Goal: Check status: Check status

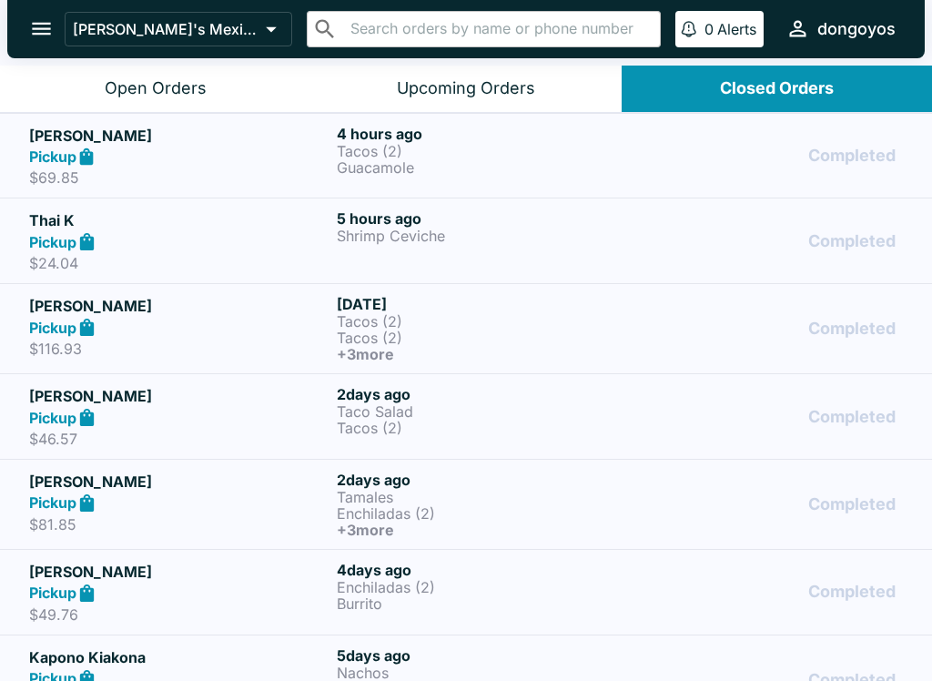
click at [261, 156] on div "Pickup" at bounding box center [179, 156] width 300 height 21
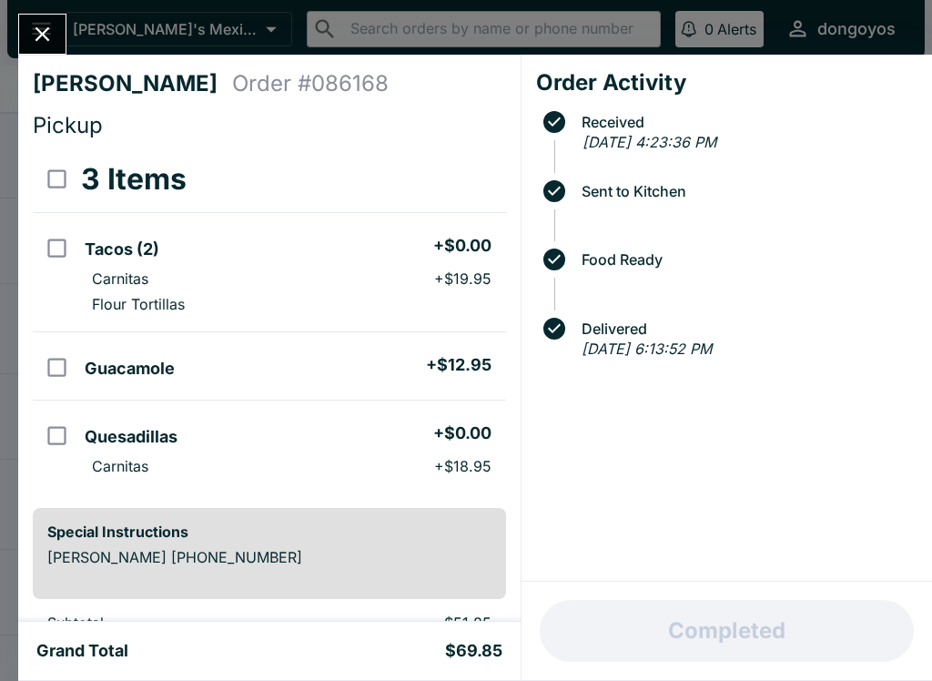
scroll to position [-2, 0]
click at [56, 50] on button "Close" at bounding box center [42, 34] width 46 height 39
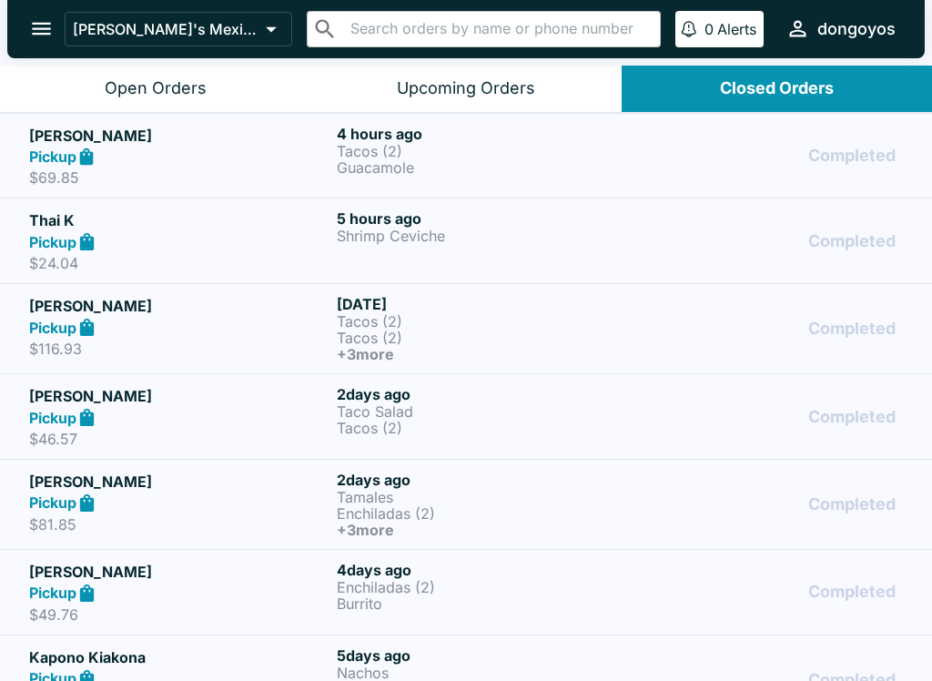
click at [194, 227] on h5 "Thai K" at bounding box center [179, 220] width 300 height 22
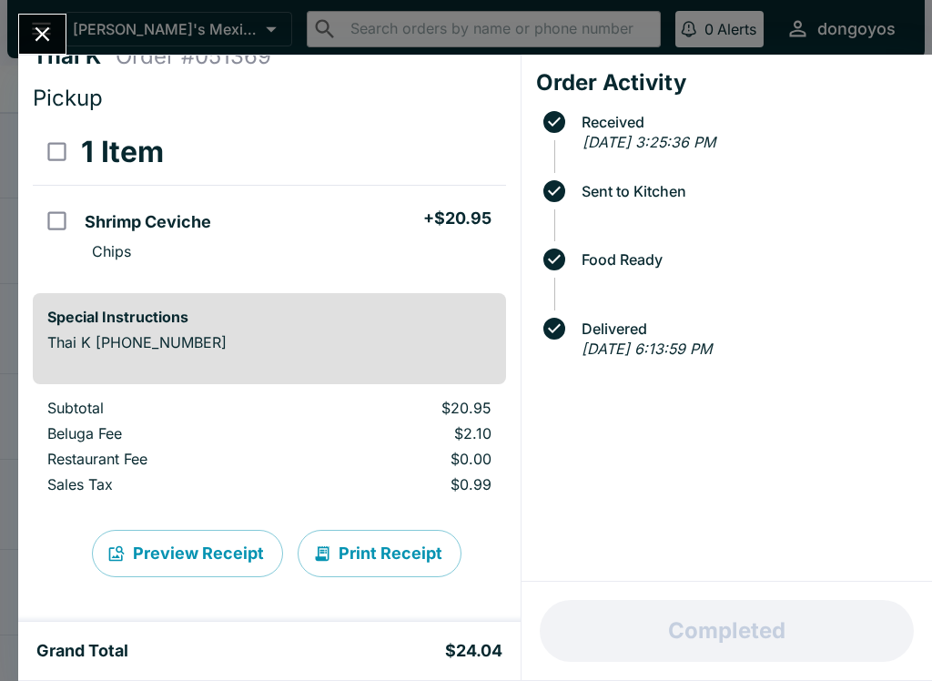
scroll to position [27, 0]
click at [46, 23] on icon "Close" at bounding box center [42, 34] width 25 height 25
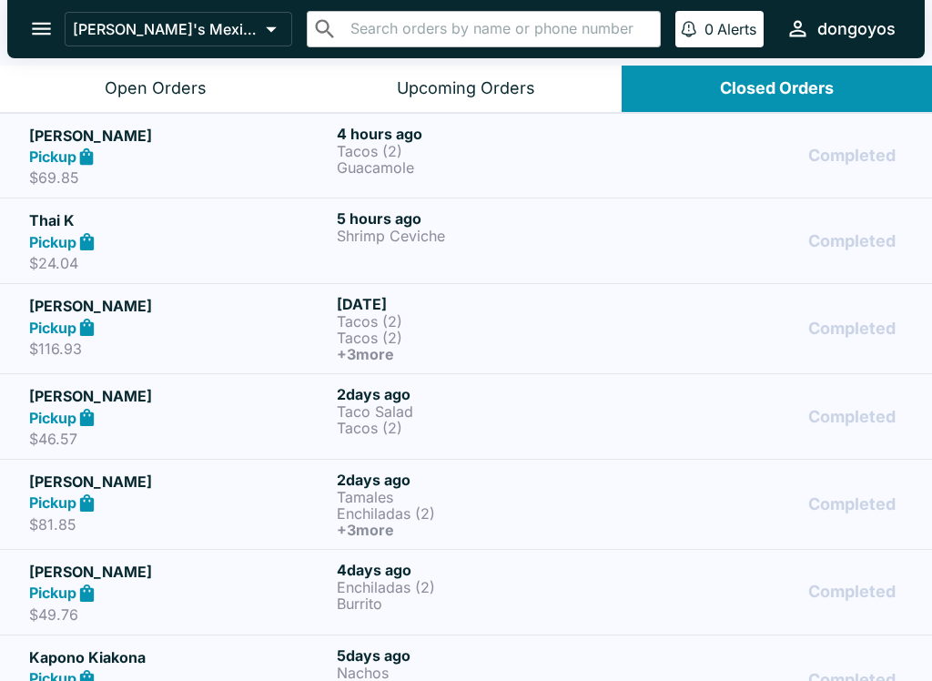
click at [132, 218] on h5 "Thai K" at bounding box center [179, 220] width 300 height 22
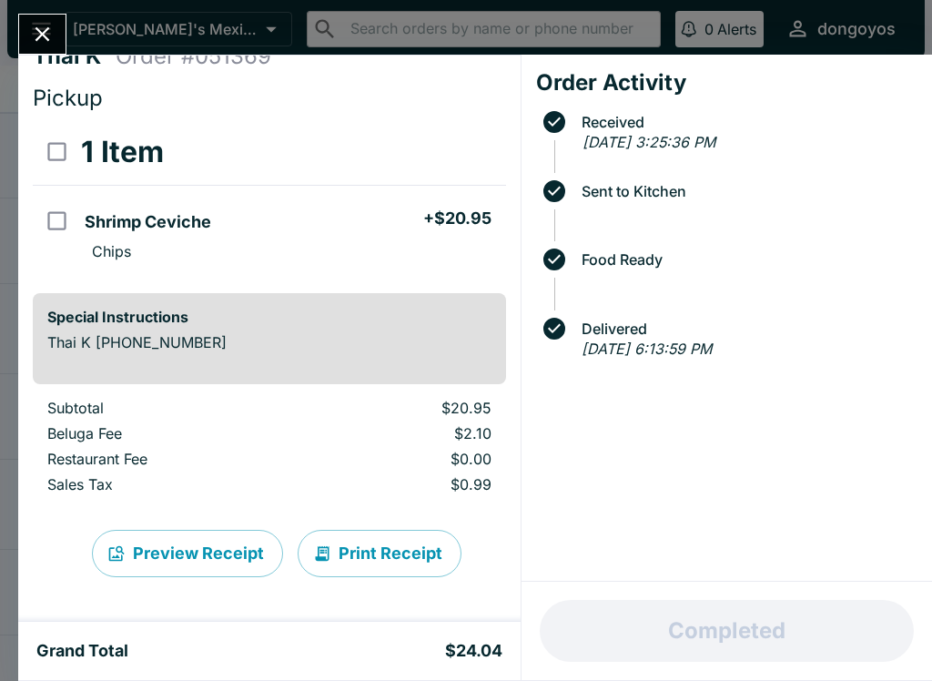
click at [42, 32] on icon "Close" at bounding box center [42, 34] width 25 height 25
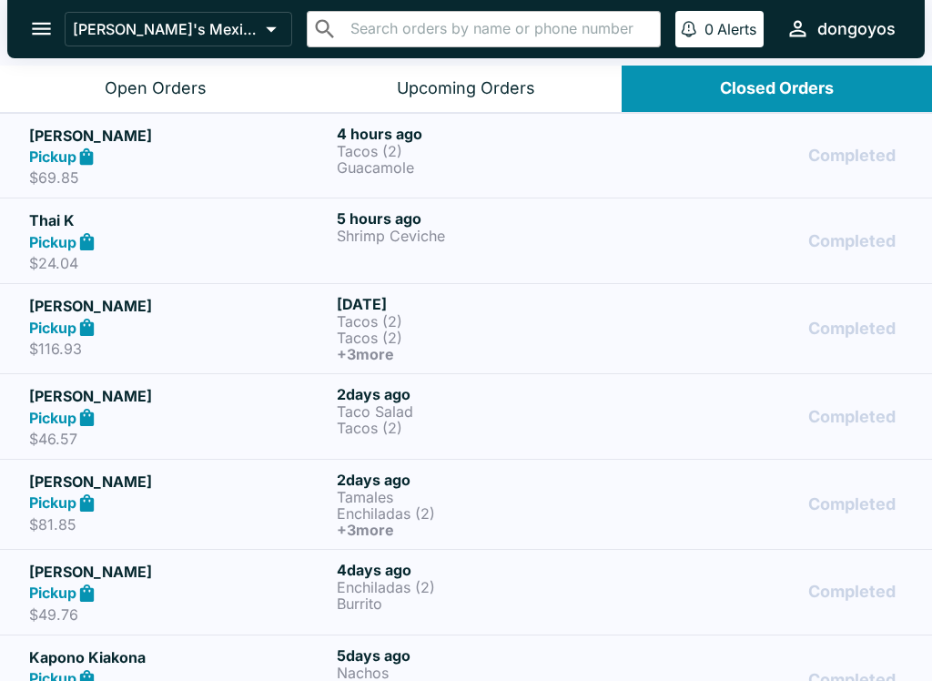
click at [41, 38] on icon "open drawer" at bounding box center [41, 28] width 25 height 25
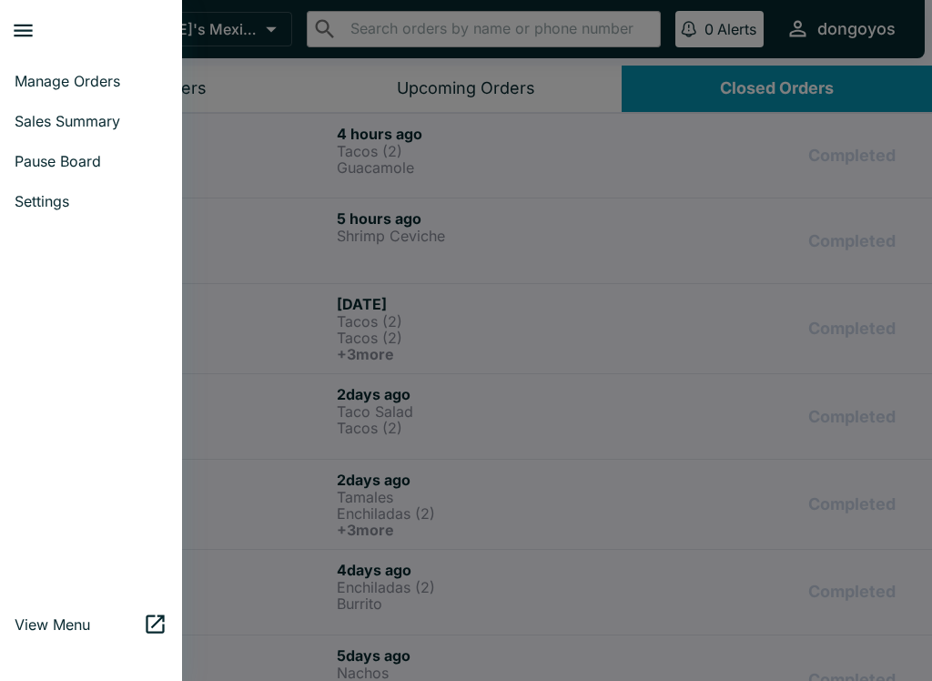
click at [103, 129] on span "Sales Summary" at bounding box center [91, 121] width 153 height 18
select select "03:00"
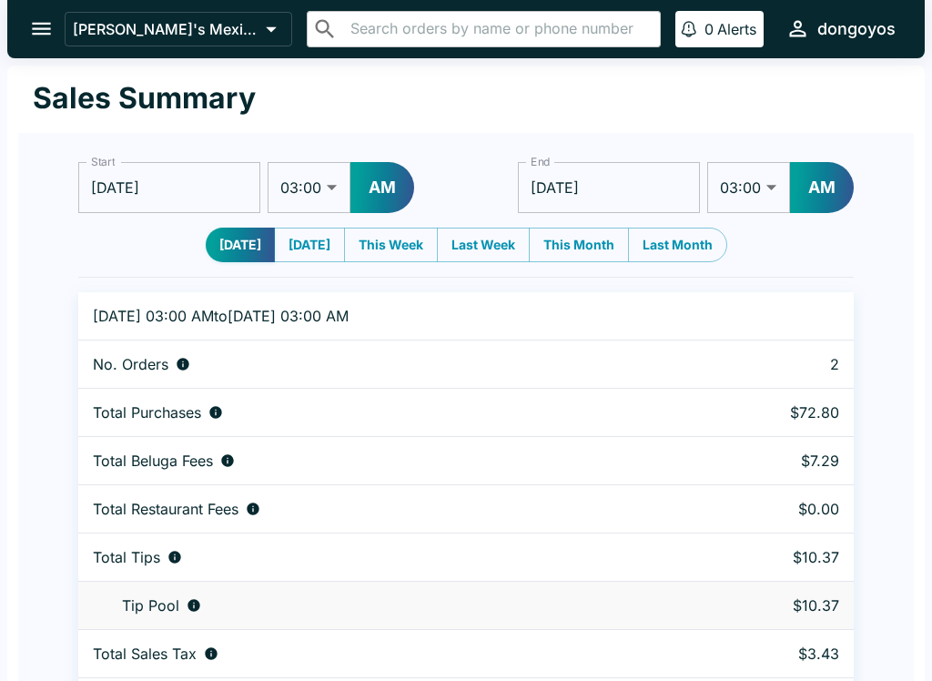
scroll to position [56, 0]
